Goal: Obtain resource: Obtain resource

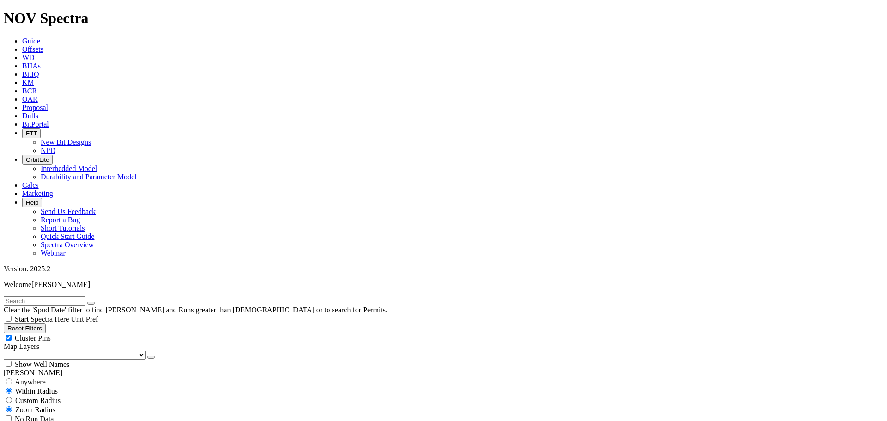
scroll to position [3288, 0]
click at [46, 323] on button "Reset Filters" at bounding box center [25, 328] width 42 height 10
checkbox input "true"
type input "[DATE]"
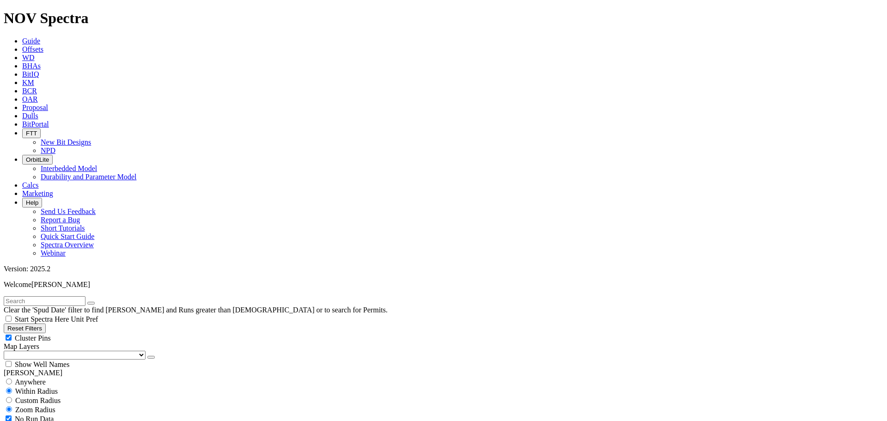
scroll to position [189555, 0]
select select "6"
checkbox input "false"
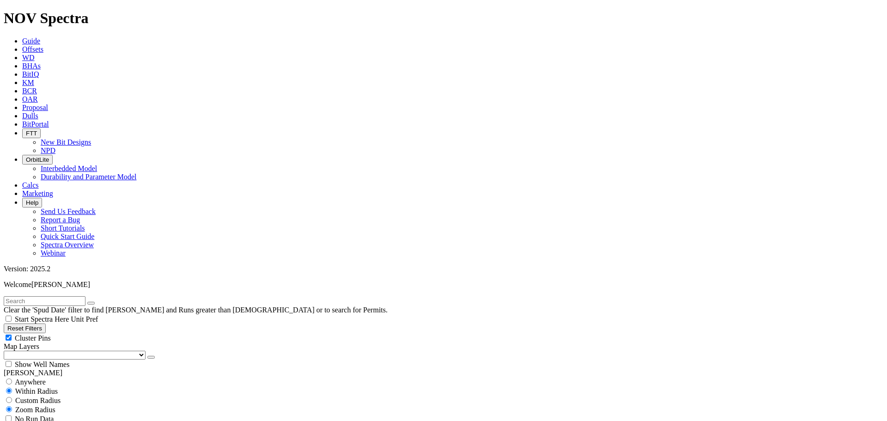
scroll to position [106921, 0]
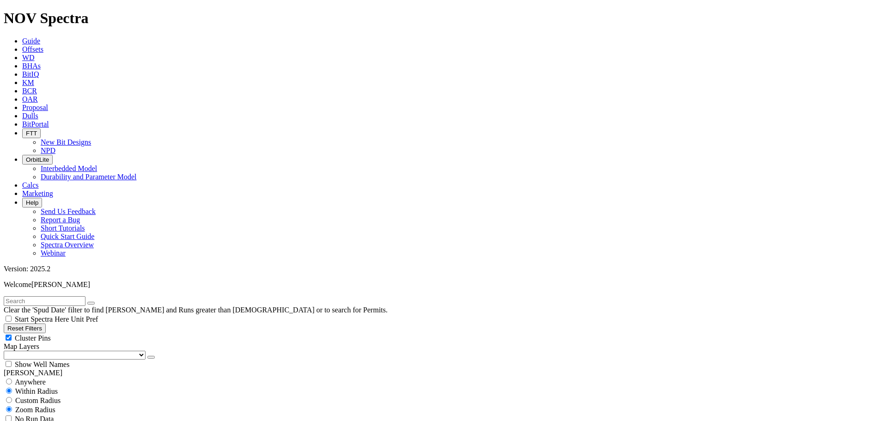
type input "[DATE]"
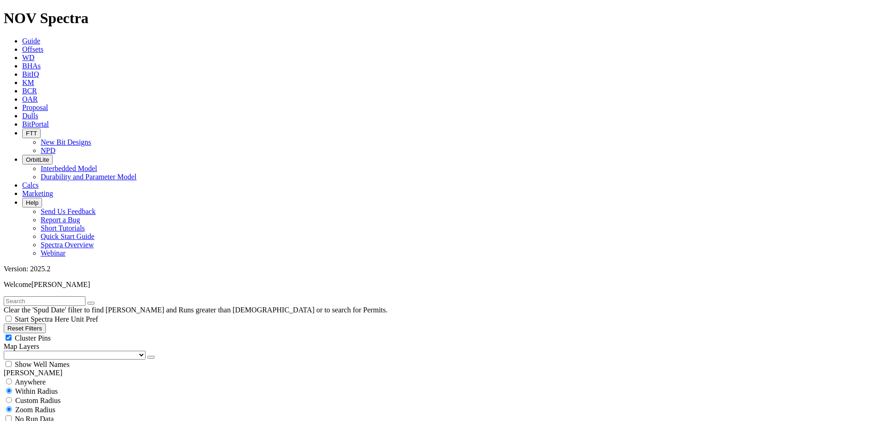
type input "[DATE]"
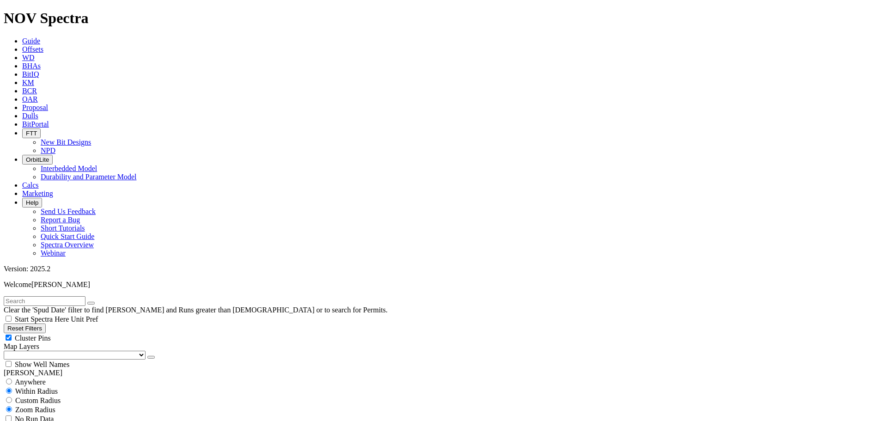
scroll to position [4266, 0]
